Goal: Information Seeking & Learning: Learn about a topic

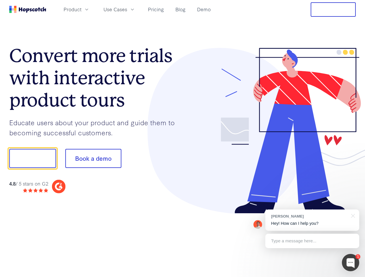
click at [183, 139] on div at bounding box center [269, 131] width 173 height 166
click at [81, 9] on span "Product" at bounding box center [73, 9] width 18 height 7
click at [127, 9] on span "Use Cases" at bounding box center [115, 9] width 24 height 7
click at [333, 10] on button "Free Trial" at bounding box center [333, 9] width 45 height 14
click at [32, 159] on button "Show me!" at bounding box center [32, 158] width 47 height 19
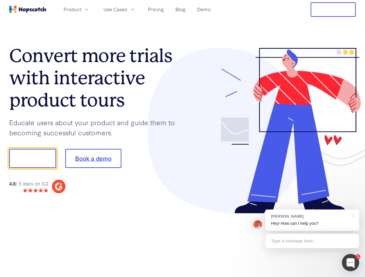
click at [93, 159] on button "Book a demo" at bounding box center [93, 158] width 56 height 19
click at [351, 263] on div at bounding box center [350, 262] width 17 height 17
click at [312, 220] on div "[PERSON_NAME] Hey! How can I help you?" at bounding box center [312, 220] width 94 height 21
click at [352, 216] on div at bounding box center [305, 196] width 108 height 115
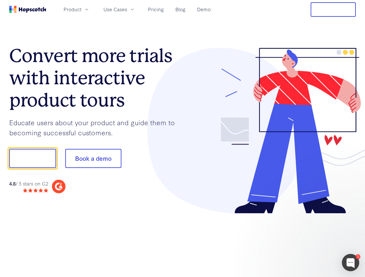
click at [312, 241] on div at bounding box center [305, 196] width 108 height 115
